Goal: Find specific page/section: Find specific page/section

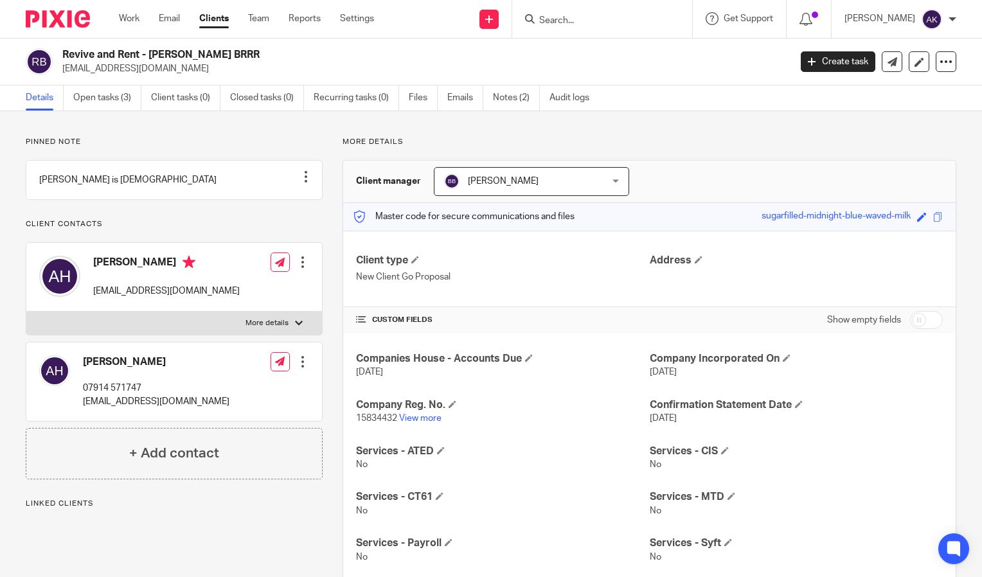
click at [607, 19] on input "Search" at bounding box center [596, 21] width 116 height 12
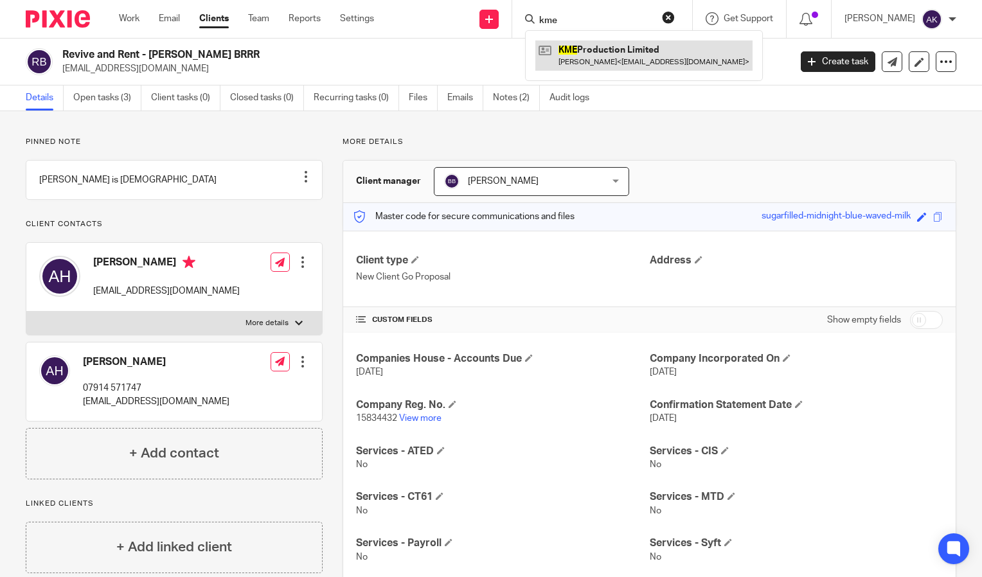
type input "kme"
click at [623, 49] on link at bounding box center [643, 55] width 217 height 30
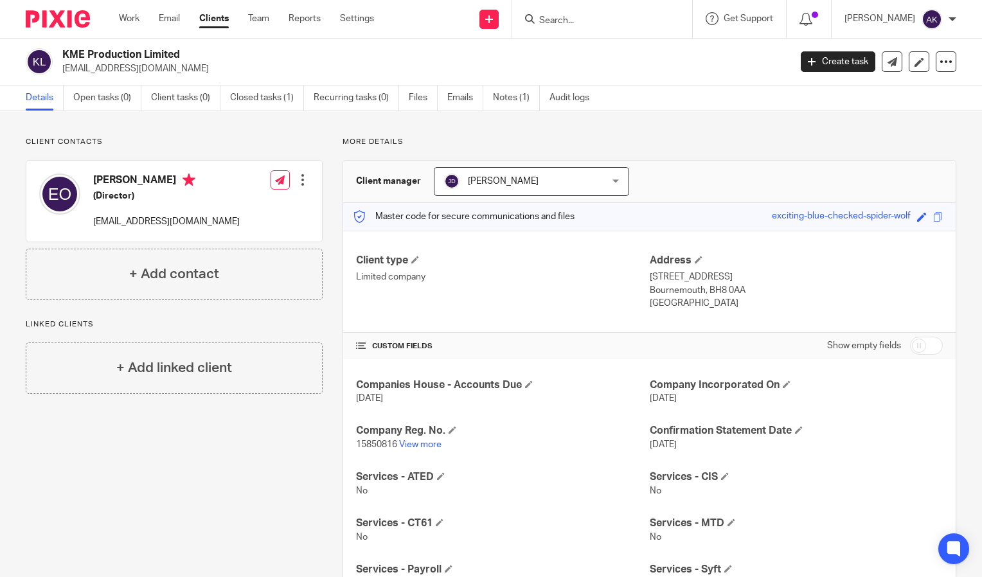
drag, startPoint x: 62, startPoint y: 70, endPoint x: 155, endPoint y: 73, distance: 93.2
click at [155, 73] on p "erhan@erhanoz.com" at bounding box center [421, 68] width 719 height 13
drag, startPoint x: 155, startPoint y: 73, endPoint x: 116, endPoint y: 67, distance: 40.3
copy p "erhan@erhanoz.com"
click at [563, 17] on input "Search" at bounding box center [596, 21] width 116 height 12
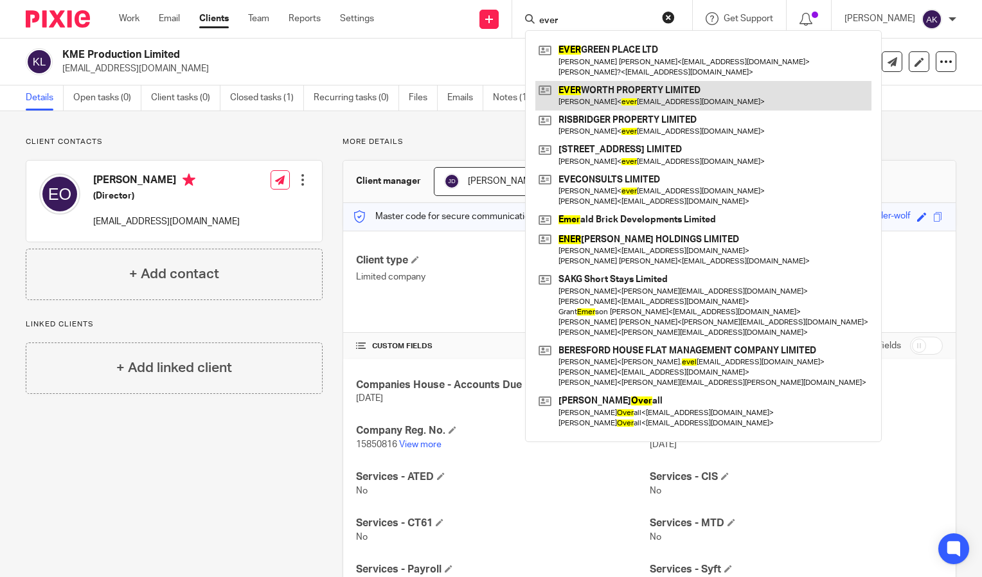
type input "ever"
click at [682, 95] on link at bounding box center [703, 96] width 336 height 30
